Goal: Transaction & Acquisition: Purchase product/service

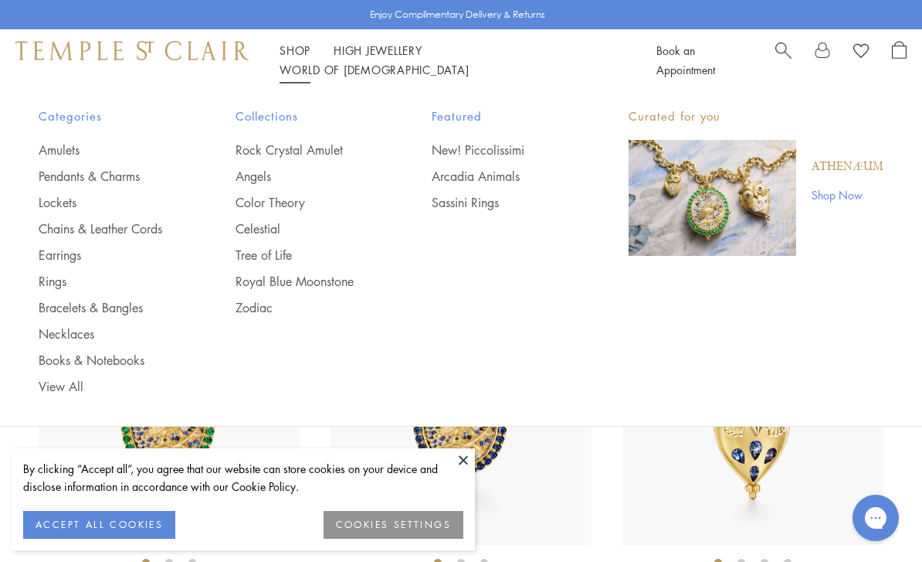
click at [303, 58] on link "Shop Shop" at bounding box center [295, 49] width 31 height 15
click at [67, 151] on link "Amulets" at bounding box center [106, 149] width 135 height 17
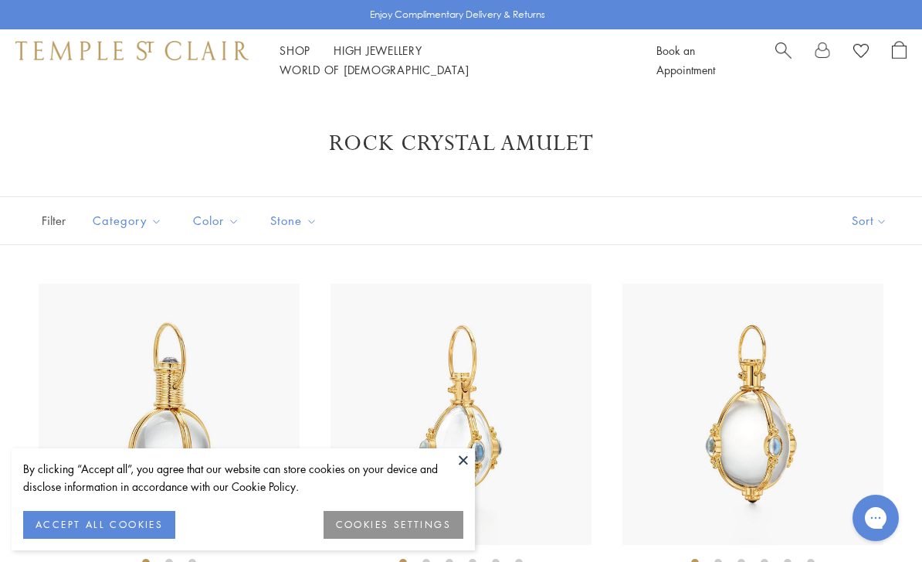
click at [148, 508] on div "By clicking “Accept all”, you agree that our website can store cookies on your …" at bounding box center [243, 485] width 440 height 51
click at [49, 525] on button "ACCEPT ALL COOKIES" at bounding box center [99, 525] width 152 height 28
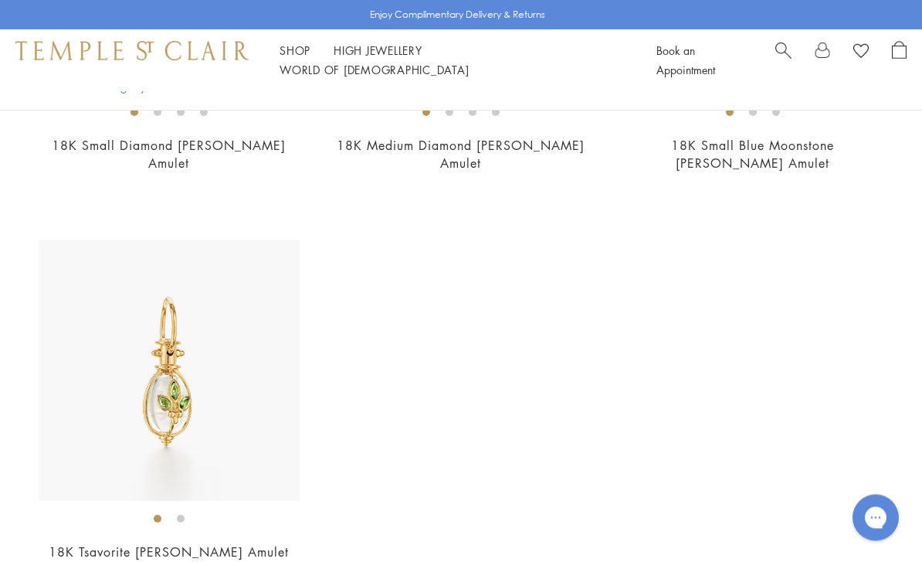
scroll to position [9095, 0]
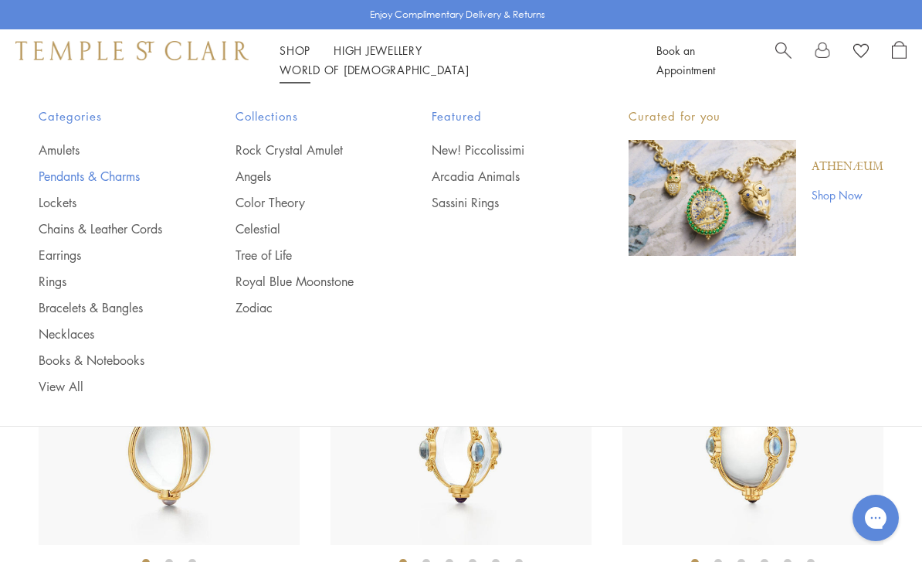
click at [126, 175] on link "Pendants & Charms" at bounding box center [106, 176] width 135 height 17
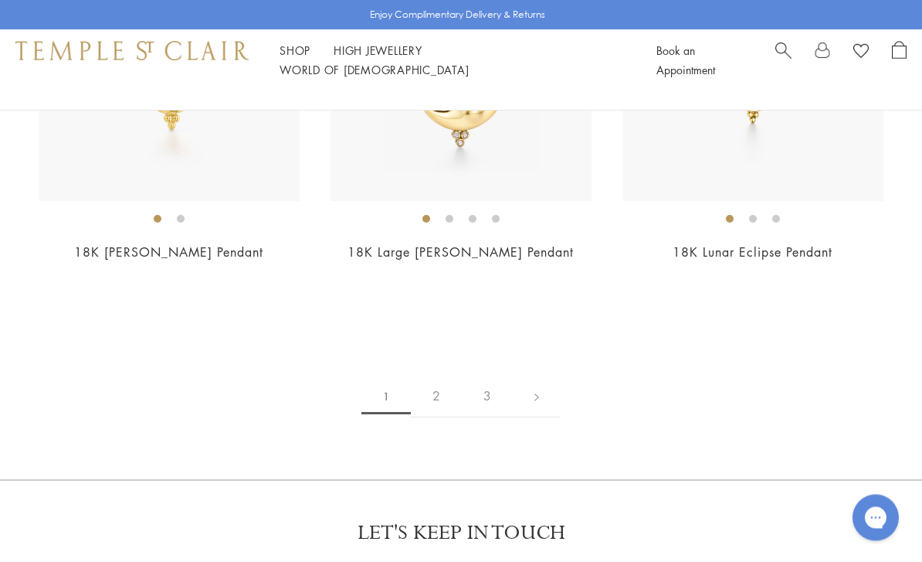
scroll to position [8556, 0]
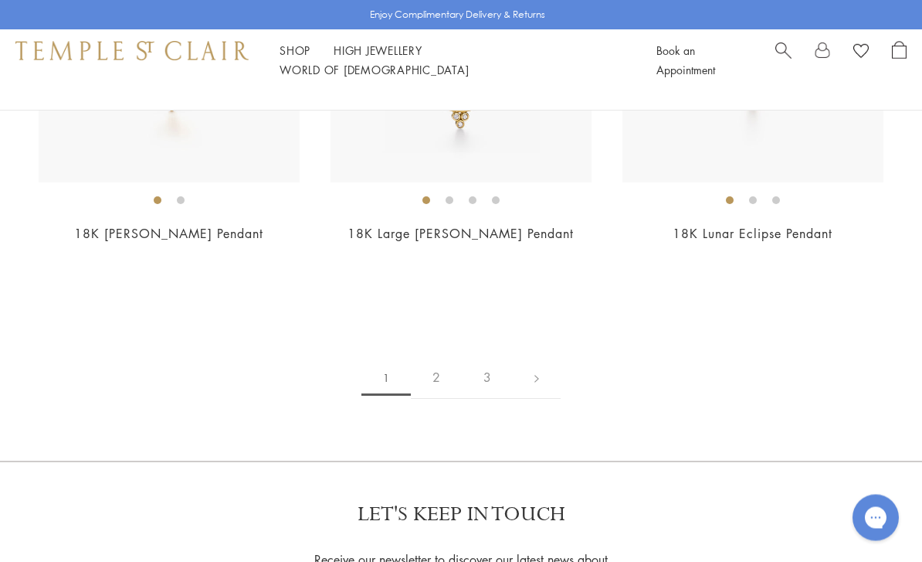
click at [450, 399] on link "2" at bounding box center [436, 378] width 51 height 42
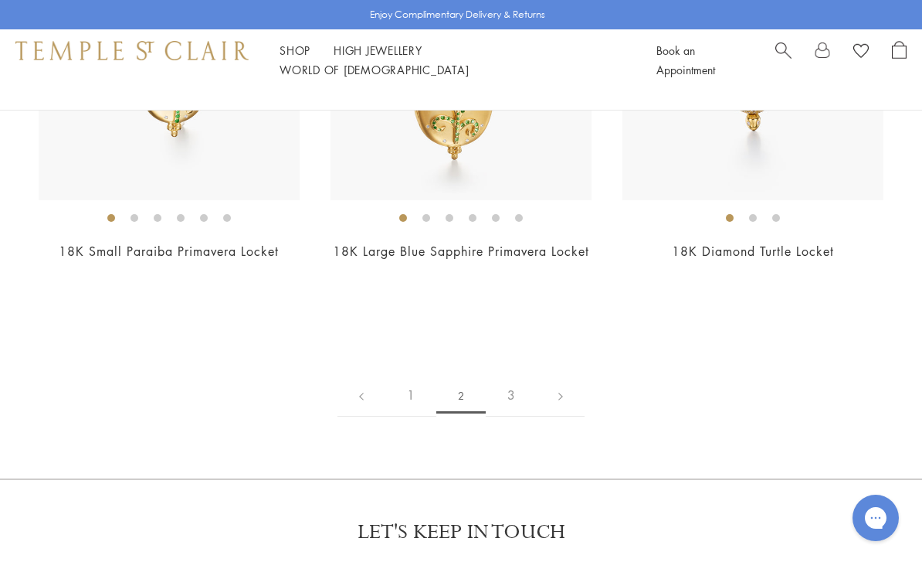
scroll to position [7377, 0]
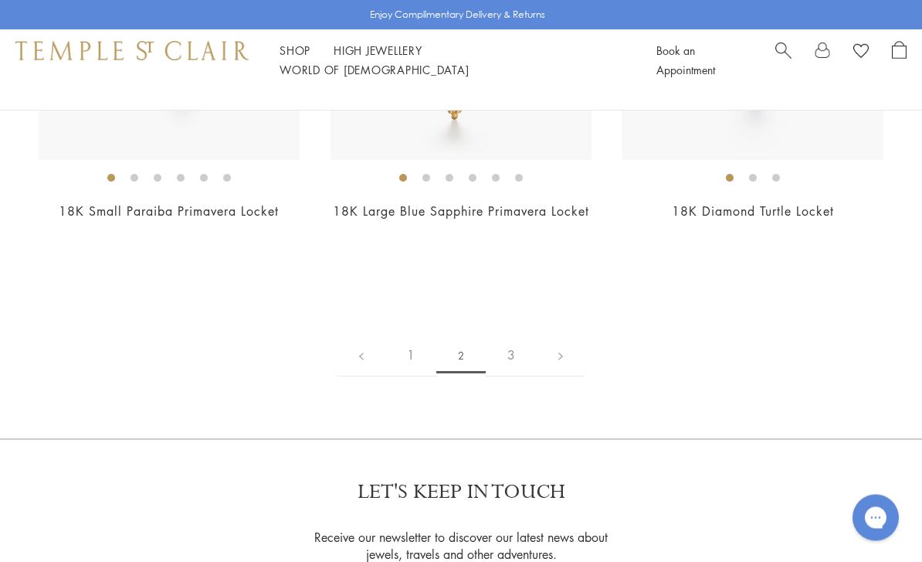
click at [507, 349] on link "3" at bounding box center [511, 355] width 51 height 42
